Goal: Find specific page/section: Locate a particular part of the current website

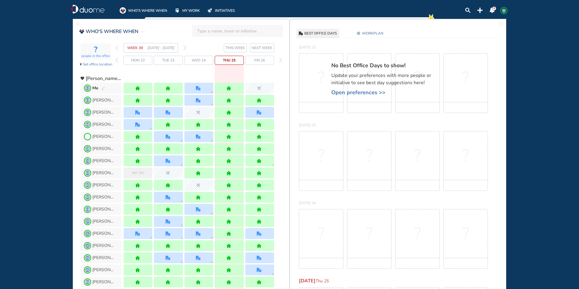
click at [186, 47] on img "forward week" at bounding box center [185, 47] width 3 height 5
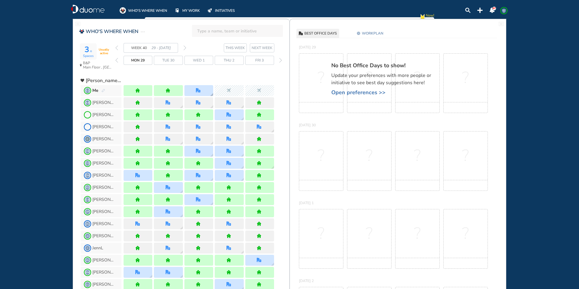
click at [203, 89] on div at bounding box center [199, 90] width 29 height 11
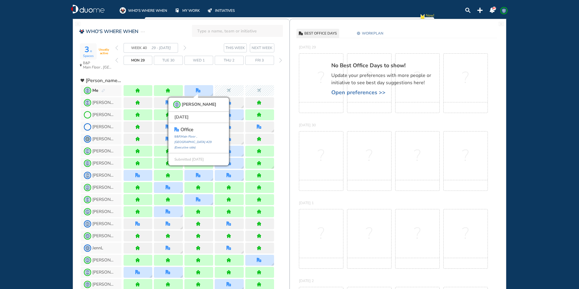
click at [185, 30] on header "WHO'S WHERE WHEN" at bounding box center [181, 30] width 217 height 14
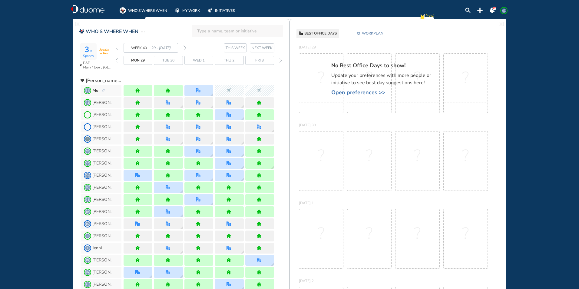
click at [185, 48] on img "forward week" at bounding box center [185, 47] width 3 height 5
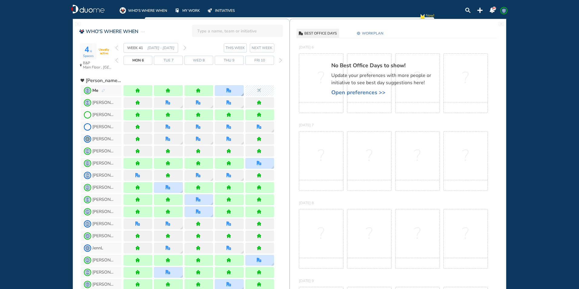
click at [228, 90] on img "office" at bounding box center [229, 90] width 5 height 5
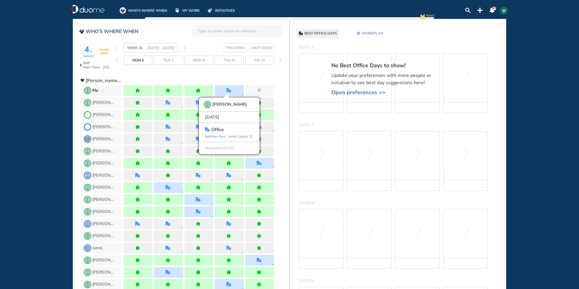
click at [186, 48] on img "forward week" at bounding box center [185, 47] width 3 height 5
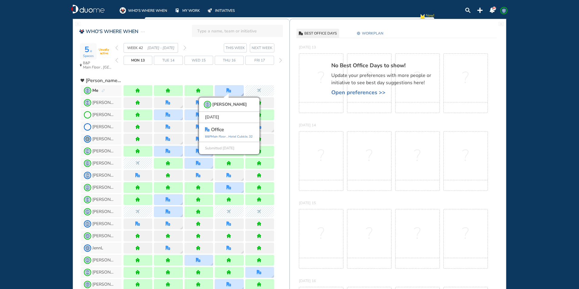
click at [239, 91] on div "SZ [PERSON_NAME] [DATE] office [GEOGRAPHIC_DATA] , [GEOGRAPHIC_DATA] , 32 Submi…" at bounding box center [229, 90] width 29 height 11
click at [185, 47] on img "forward week" at bounding box center [185, 47] width 3 height 5
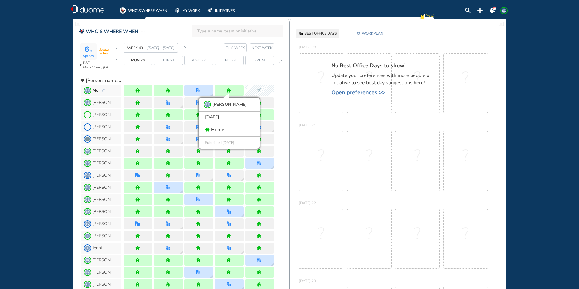
click at [185, 47] on img "forward week" at bounding box center [185, 47] width 3 height 5
